Goal: Use online tool/utility: Use online tool/utility

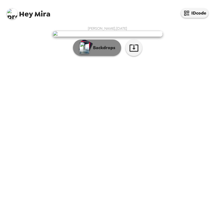
click at [104, 56] on button "Backdrops" at bounding box center [97, 48] width 48 height 16
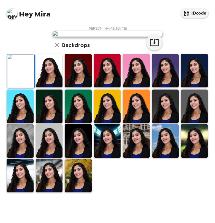
scroll to position [84, 0]
click at [196, 123] on img at bounding box center [194, 107] width 27 height 34
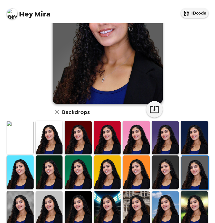
scroll to position [110, 0]
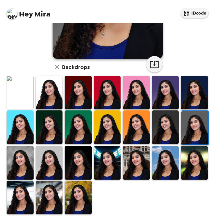
click at [44, 167] on img at bounding box center [49, 163] width 27 height 34
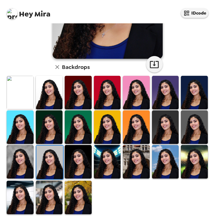
click at [87, 167] on img at bounding box center [78, 162] width 27 height 34
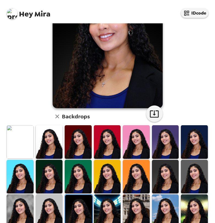
scroll to position [70, 0]
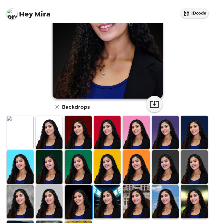
click at [80, 135] on img at bounding box center [78, 133] width 27 height 34
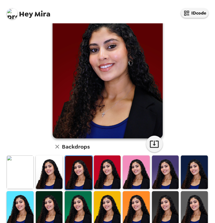
scroll to position [38, 0]
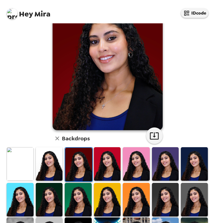
click at [60, 168] on img at bounding box center [49, 164] width 27 height 34
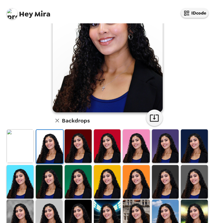
scroll to position [58, 0]
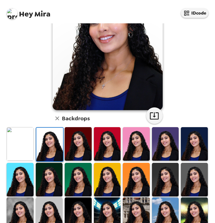
click at [197, 152] on img at bounding box center [194, 144] width 27 height 34
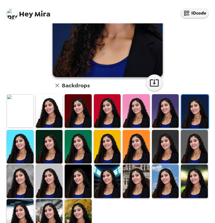
scroll to position [108, 0]
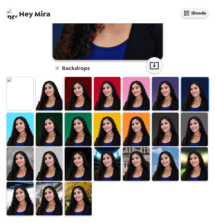
click at [53, 166] on img at bounding box center [49, 164] width 27 height 34
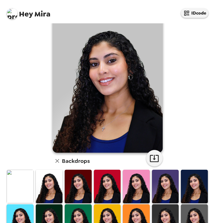
scroll to position [30, 0]
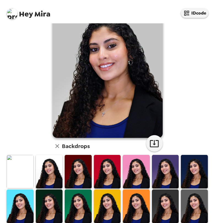
click at [53, 173] on img at bounding box center [49, 172] width 27 height 34
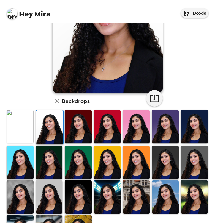
scroll to position [76, 0]
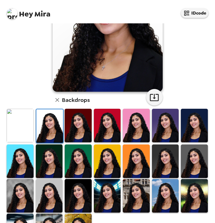
click at [195, 168] on img at bounding box center [194, 162] width 27 height 34
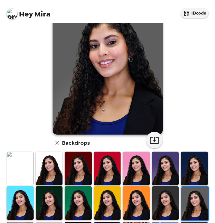
scroll to position [20, 0]
